Goal: Task Accomplishment & Management: Complete application form

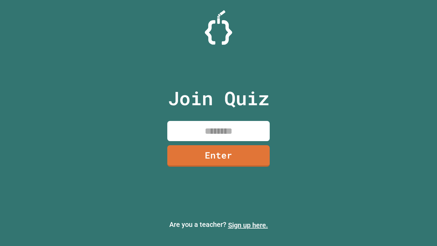
click at [248, 225] on link "Sign up here." at bounding box center [248, 225] width 40 height 8
